Goal: Task Accomplishment & Management: Use online tool/utility

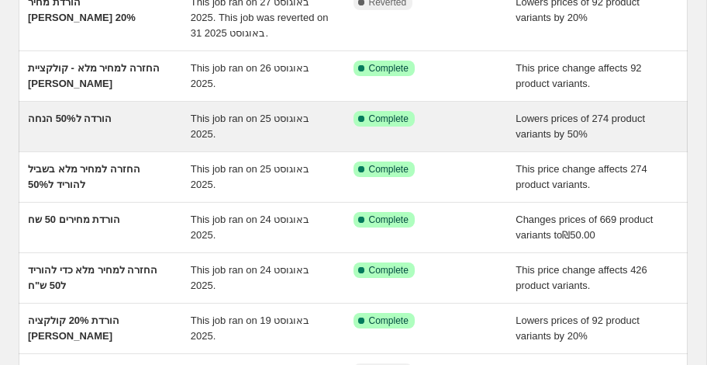
scroll to position [462, 0]
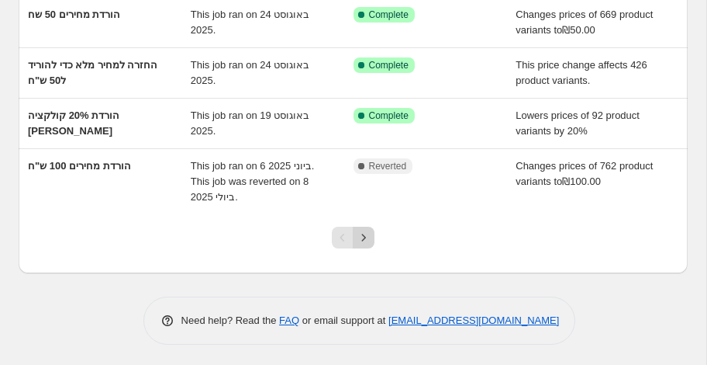
click at [368, 238] on icon "Next" at bounding box center [364, 238] width 16 height 16
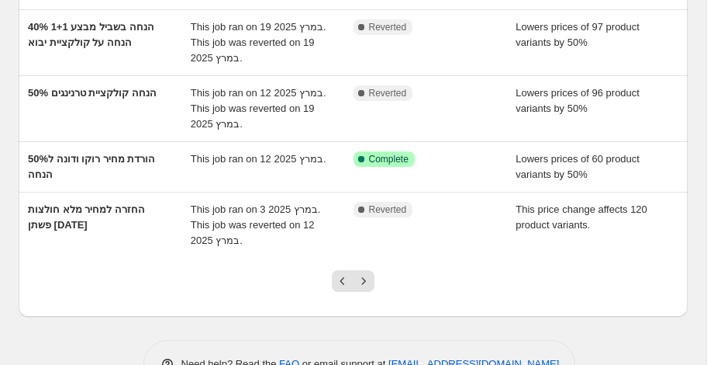
scroll to position [497, 0]
click at [366, 276] on icon "Next" at bounding box center [364, 280] width 16 height 16
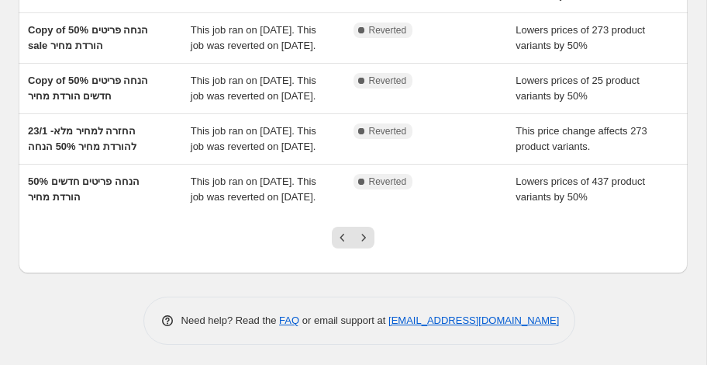
scroll to position [436, 0]
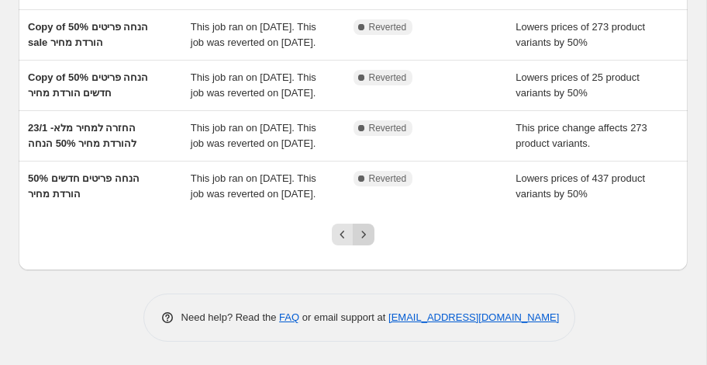
click at [366, 242] on icon "Next" at bounding box center [364, 235] width 16 height 16
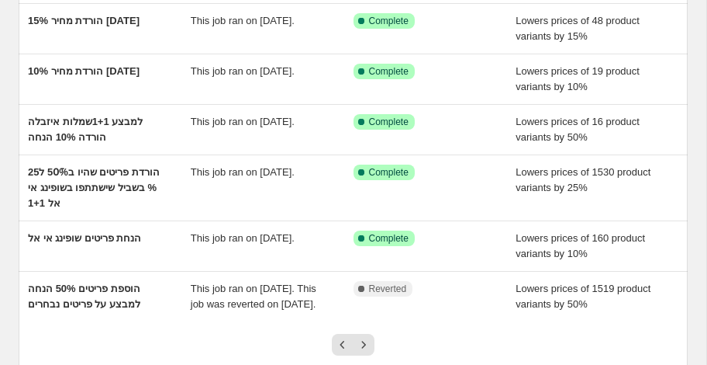
scroll to position [478, 0]
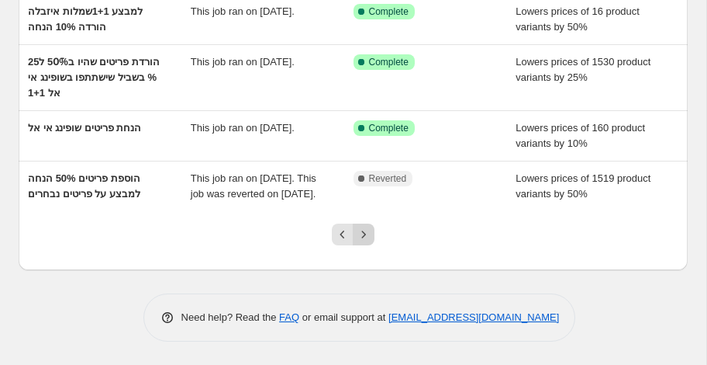
click at [361, 237] on icon "Next" at bounding box center [364, 235] width 16 height 16
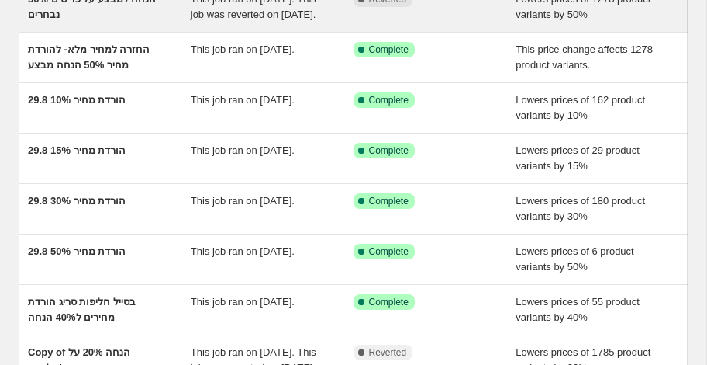
scroll to position [0, 0]
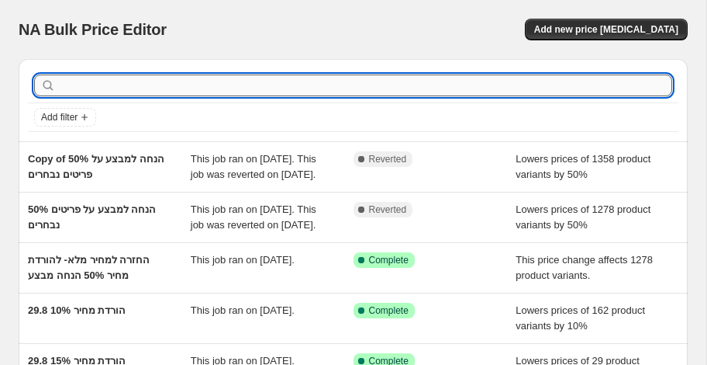
click at [223, 83] on input "text" at bounding box center [366, 85] width 614 height 22
type input "j"
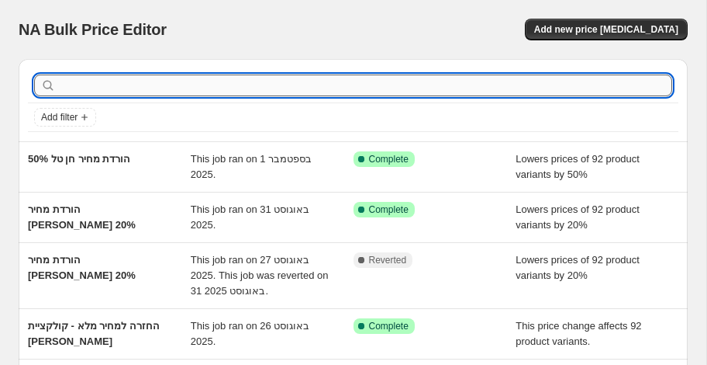
click at [178, 88] on input "text" at bounding box center [366, 85] width 614 height 22
type input "j"
click at [77, 82] on input "ח" at bounding box center [352, 85] width 586 height 22
type input "[PERSON_NAME]"
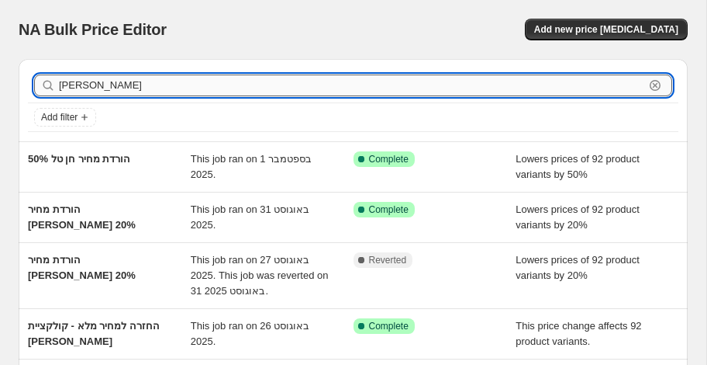
click at [101, 92] on input "[PERSON_NAME]" at bounding box center [352, 85] width 586 height 22
click at [69, 91] on input "text" at bounding box center [366, 85] width 614 height 22
type input "מ"
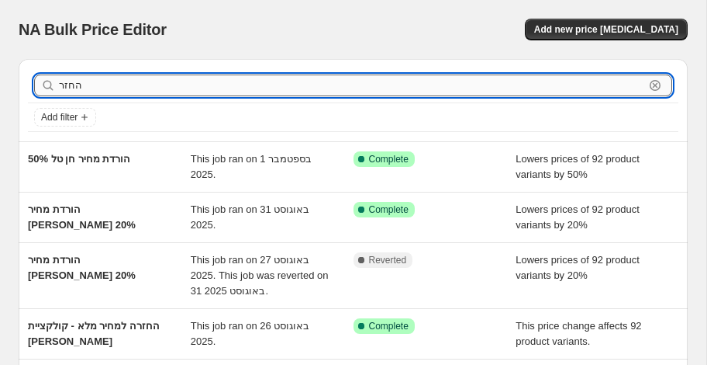
type input "החזרה"
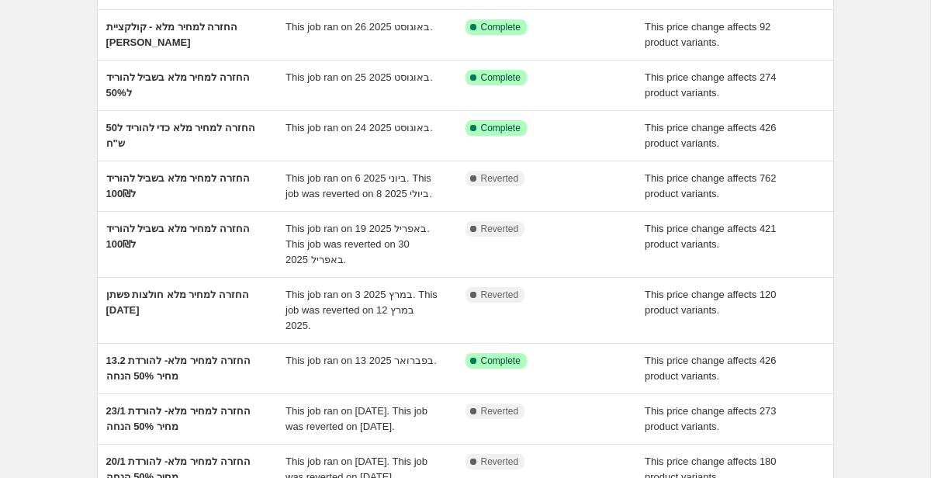
scroll to position [131, 0]
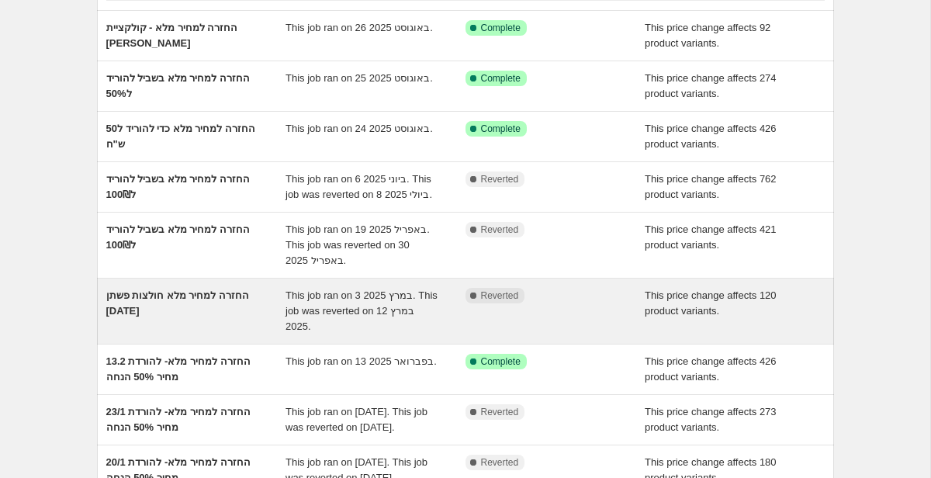
click at [496, 296] on span "Reverted" at bounding box center [500, 295] width 38 height 12
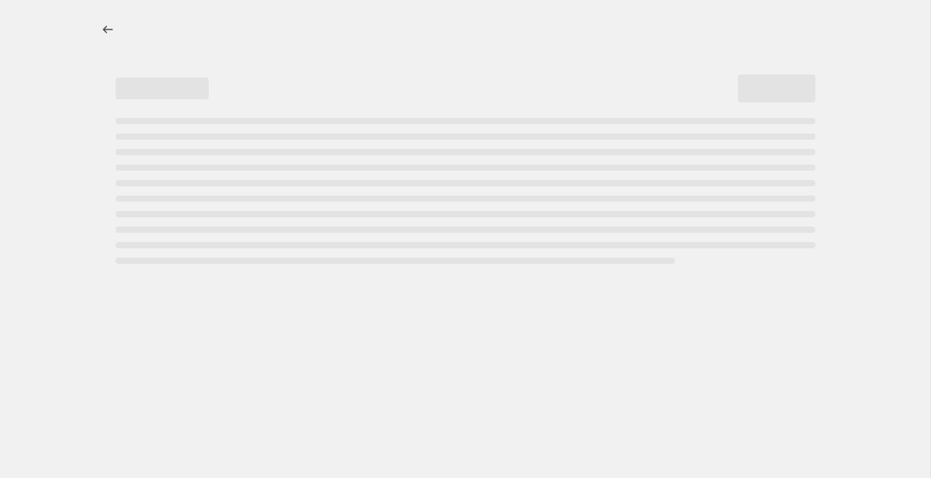
select select "ecap"
select select "remove"
select select "collection"
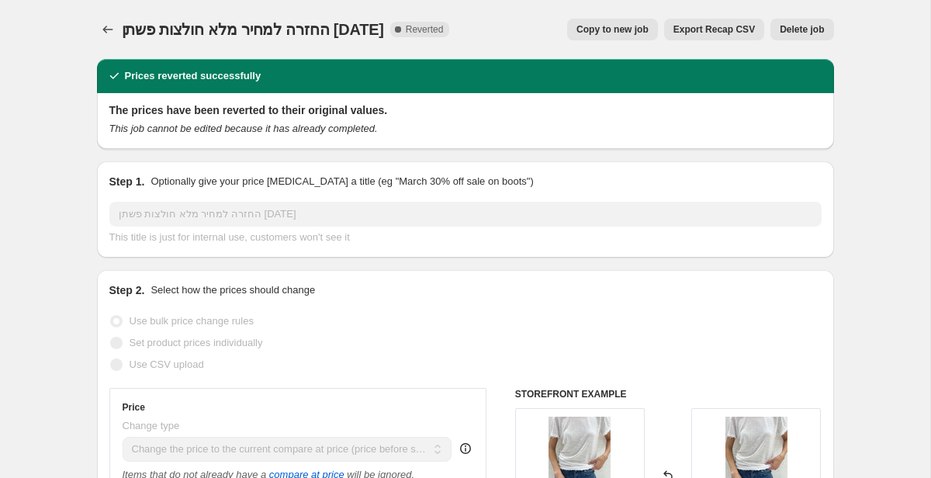
click at [610, 32] on span "Copy to new job" at bounding box center [612, 29] width 72 height 12
select select "ecap"
select select "remove"
select select "collection"
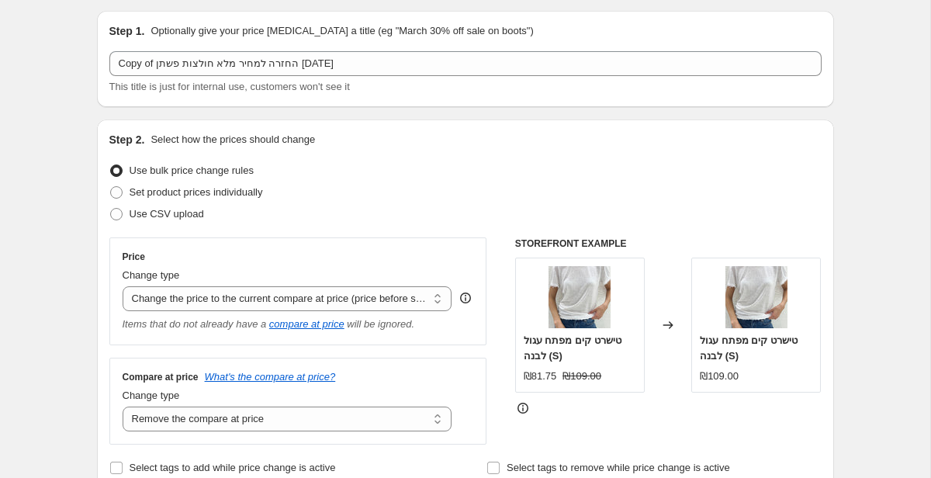
scroll to position [47, 0]
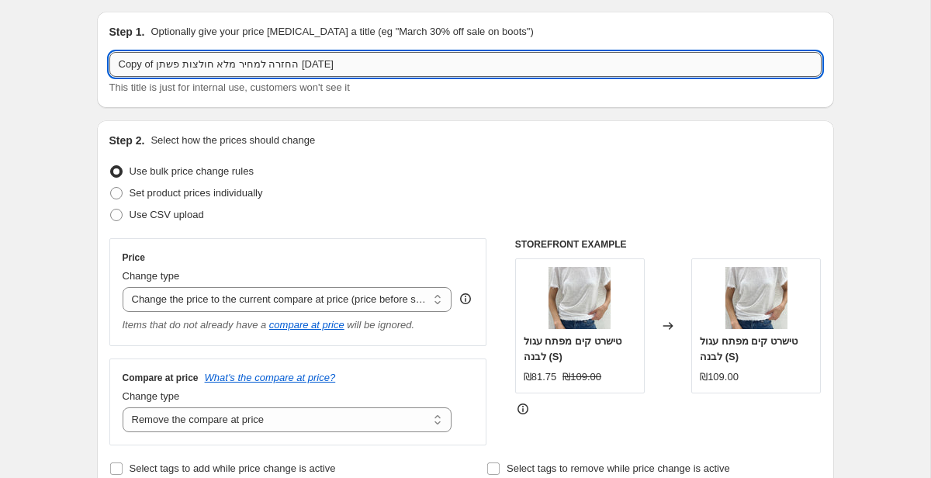
click at [375, 52] on input "Copy of החזרה למחיר מלא חולצות פשתן [DATE]" at bounding box center [465, 64] width 712 height 25
click at [362, 66] on input "Copy of החזרה למחיר מלא חולצות פשתן [DATE]" at bounding box center [465, 64] width 712 height 25
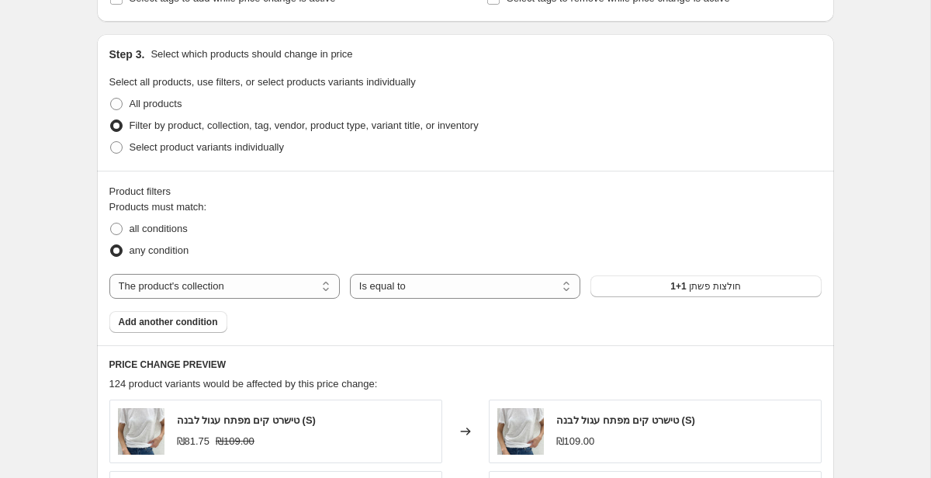
scroll to position [518, 0]
type input "החזרה למחיר מלא [PERSON_NAME]"
click at [660, 292] on button "1+1 חולצות פשתן" at bounding box center [705, 286] width 230 height 22
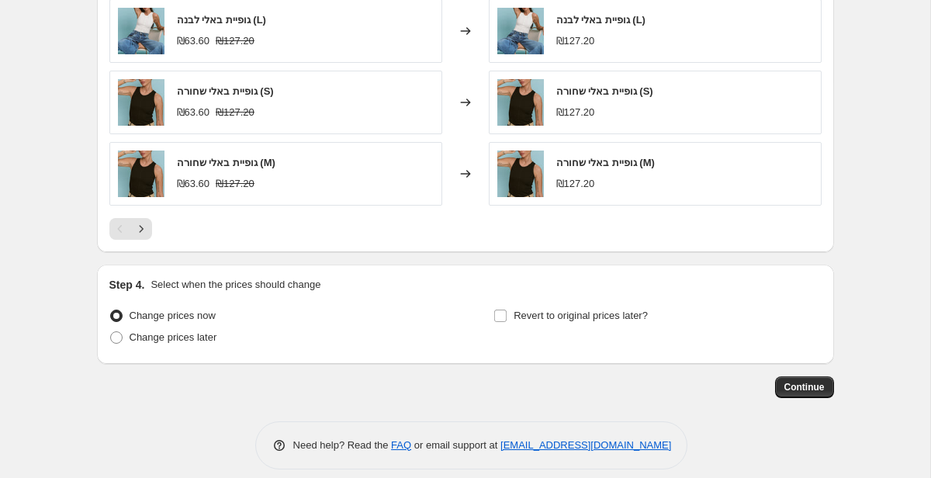
scroll to position [1074, 0]
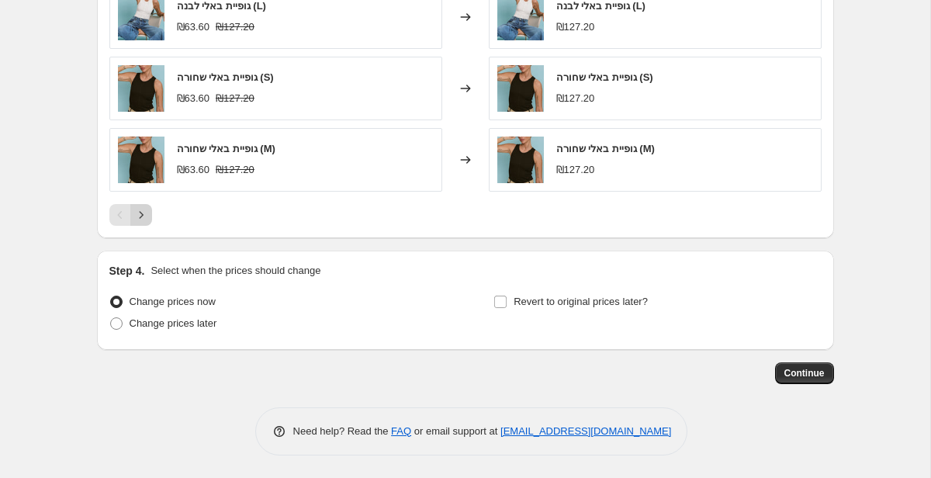
click at [140, 214] on icon "Next" at bounding box center [141, 215] width 16 height 16
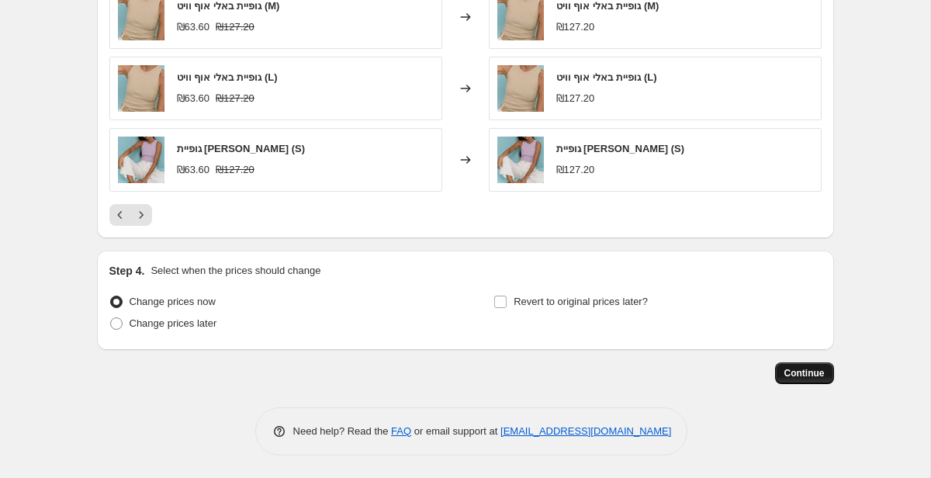
click at [707, 364] on span "Continue" at bounding box center [804, 373] width 40 height 12
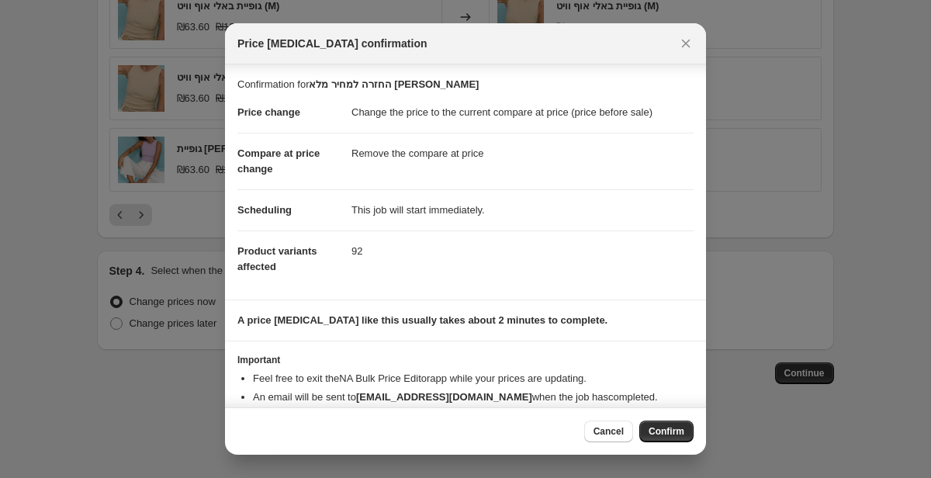
scroll to position [32, 0]
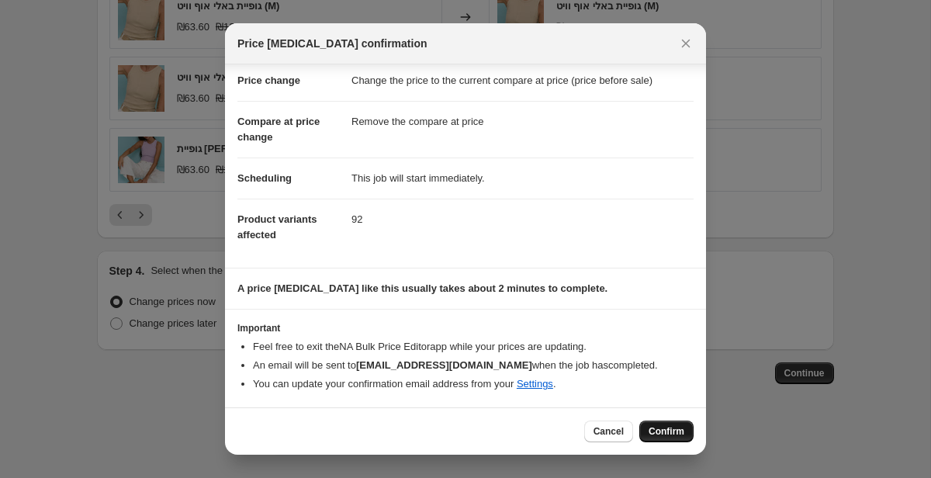
click at [649, 364] on span "Confirm" at bounding box center [667, 431] width 36 height 12
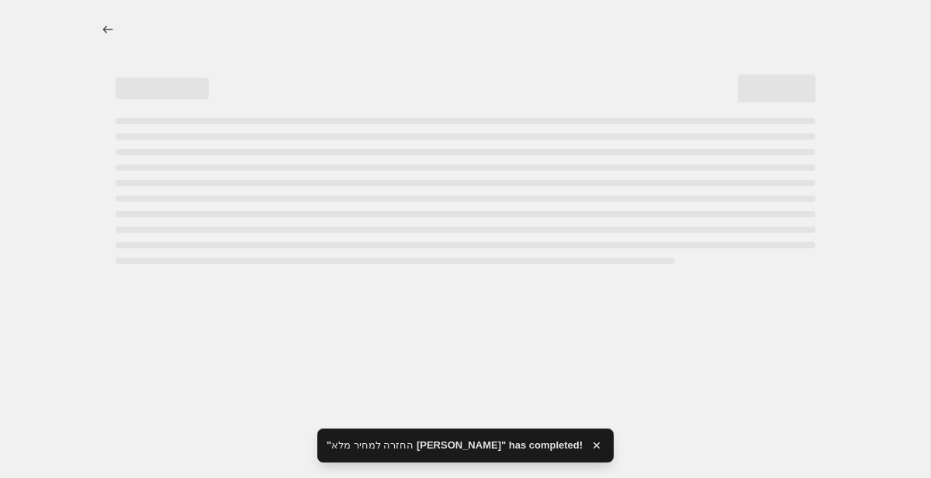
select select "ecap"
select select "remove"
select select "collection"
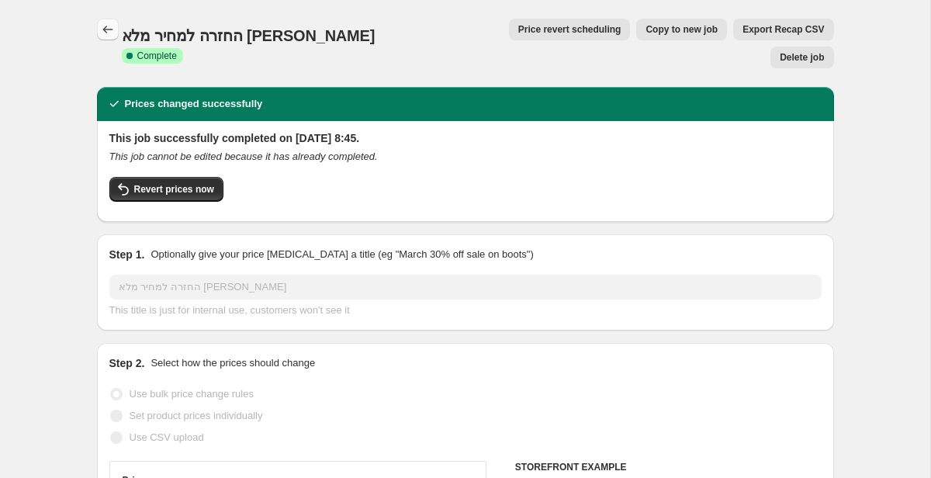
click at [112, 32] on icon "Price change jobs" at bounding box center [108, 30] width 16 height 16
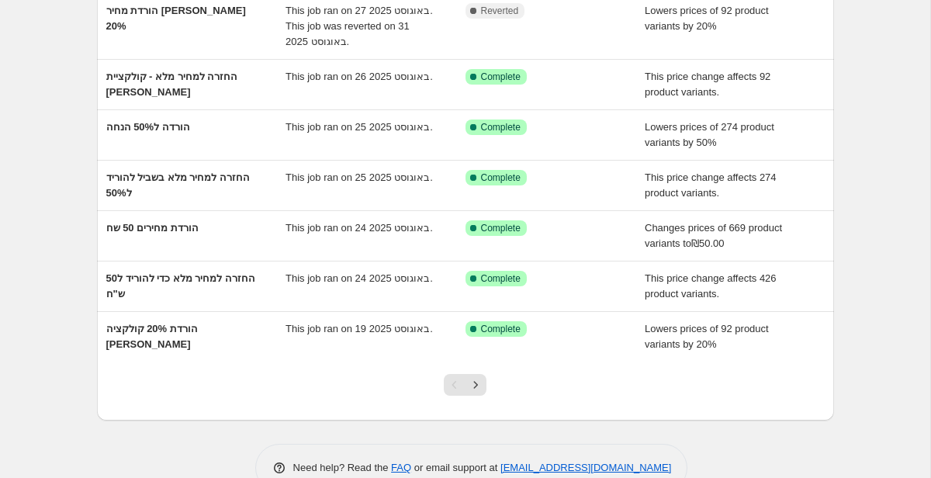
scroll to position [337, 0]
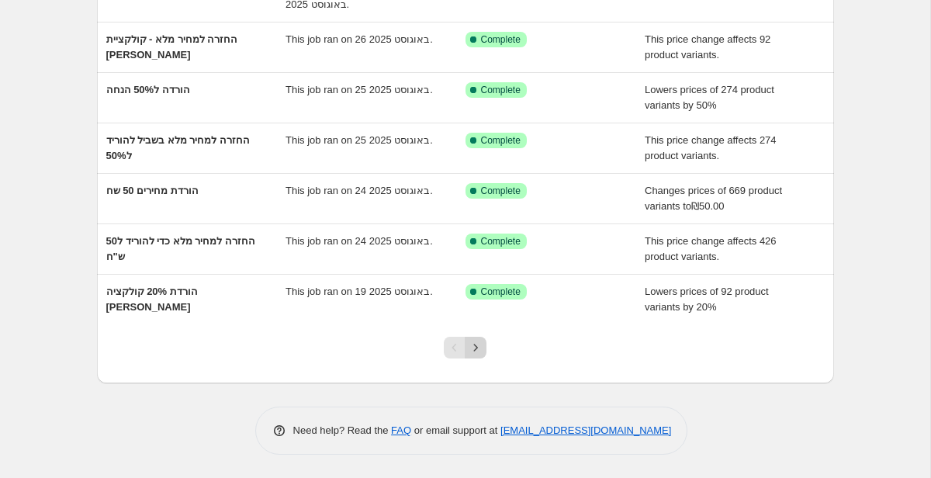
click at [477, 354] on icon "Next" at bounding box center [476, 348] width 16 height 16
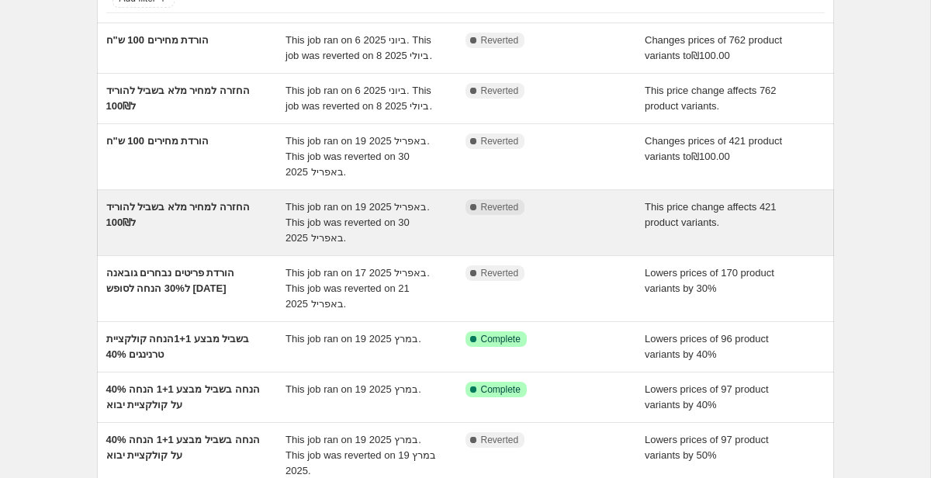
scroll to position [119, 0]
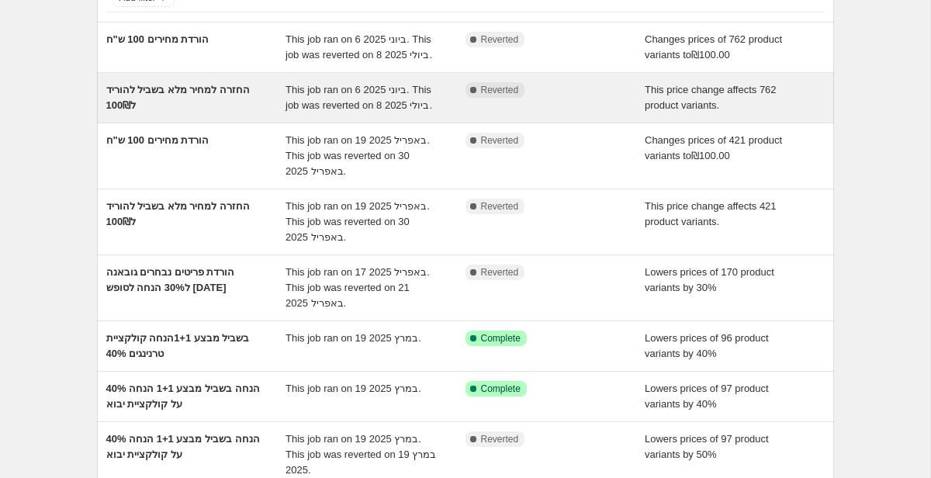
click at [209, 96] on div "החזרה למחיר מלא בשביל להוריד ל100₪" at bounding box center [196, 97] width 180 height 31
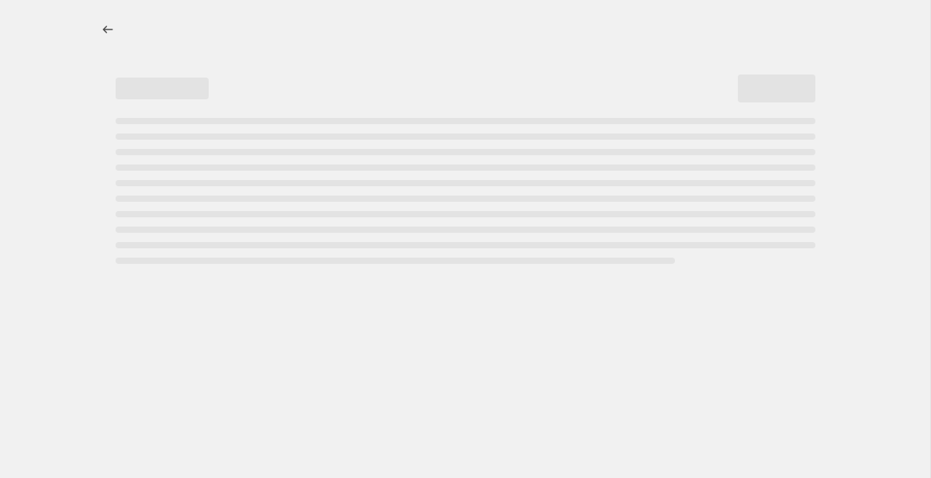
select select "ecap"
select select "remove"
select select "collection"
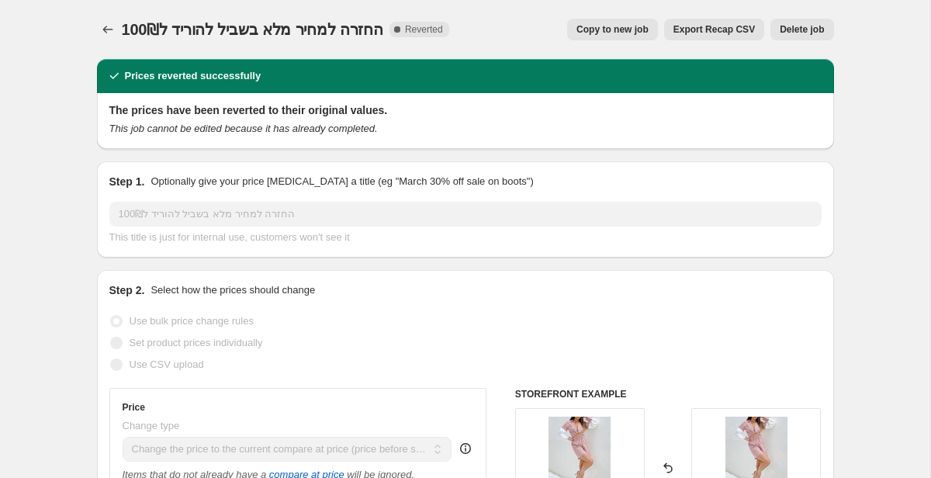
click at [612, 36] on span "Copy to new job" at bounding box center [612, 29] width 72 height 12
select select "ecap"
select select "remove"
select select "collection"
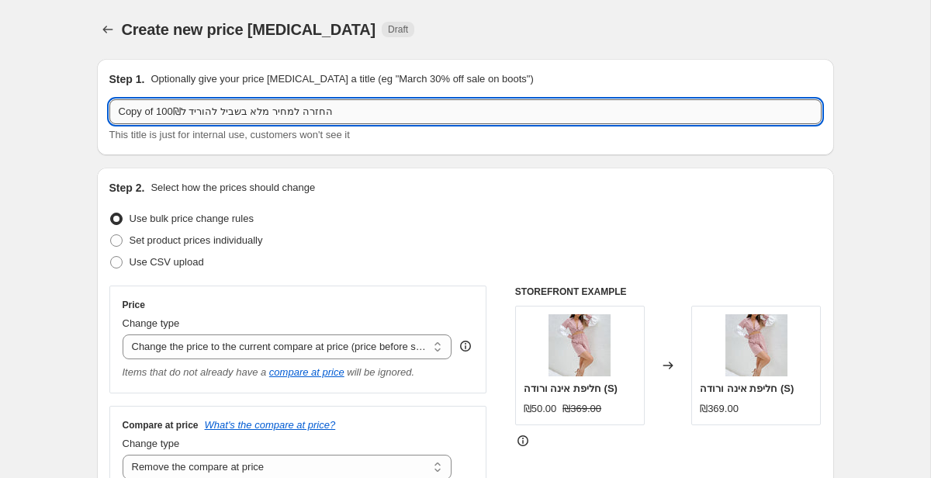
click at [388, 112] on input "Copy of החזרה למחיר מלא בשביל להוריד ל100₪" at bounding box center [465, 111] width 712 height 25
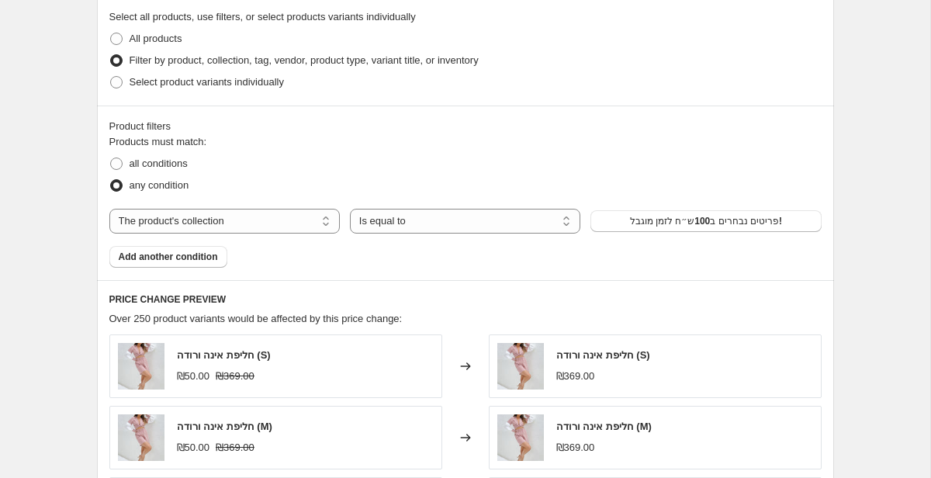
scroll to position [586, 0]
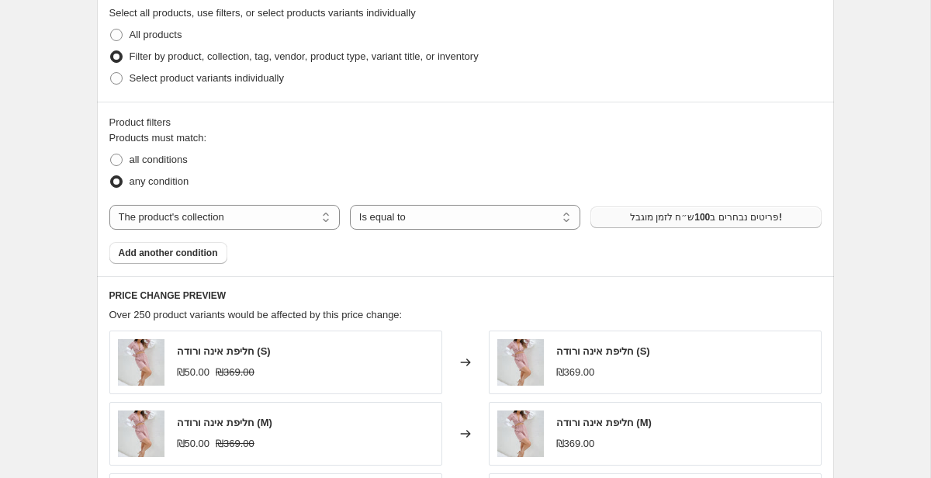
type input "החזרה שנייה של חנטל למחיר מלא"
click at [638, 219] on span "פריטים נבחרים ב100ש״ח לזמן מוגבל!" at bounding box center [706, 217] width 152 height 12
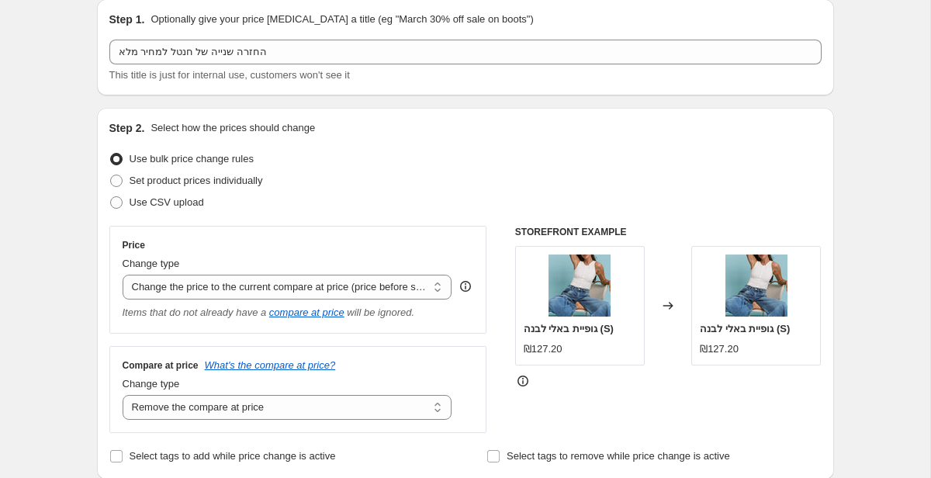
scroll to position [0, 0]
